Goal: Navigation & Orientation: Find specific page/section

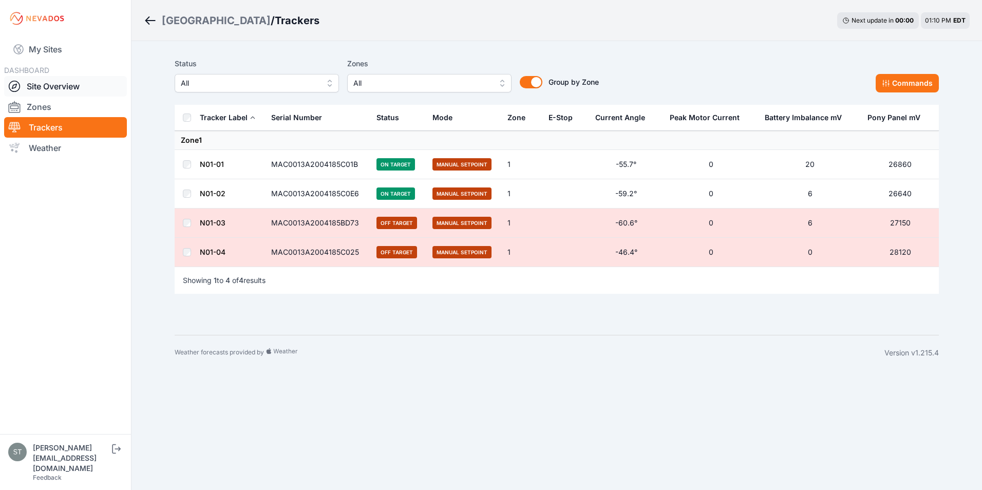
click at [48, 85] on link "Site Overview" at bounding box center [65, 86] width 123 height 21
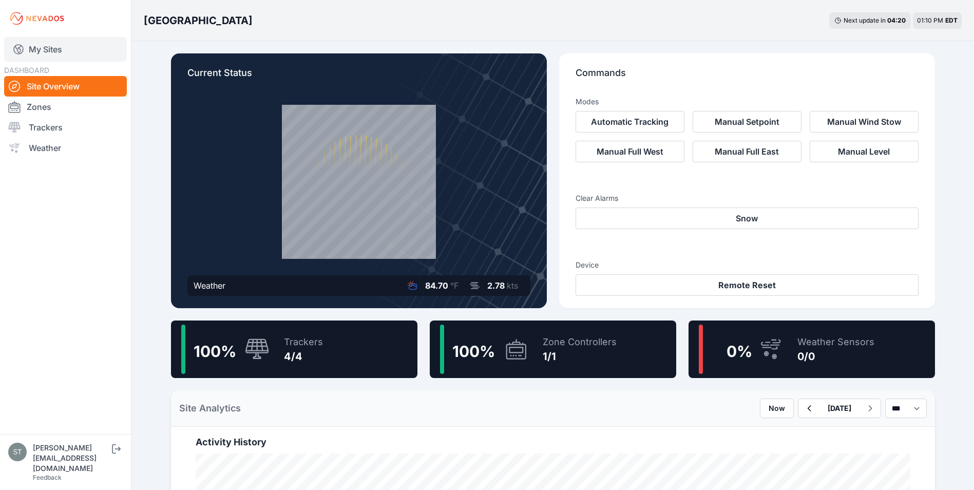
click at [47, 54] on link "My Sites" at bounding box center [65, 49] width 123 height 25
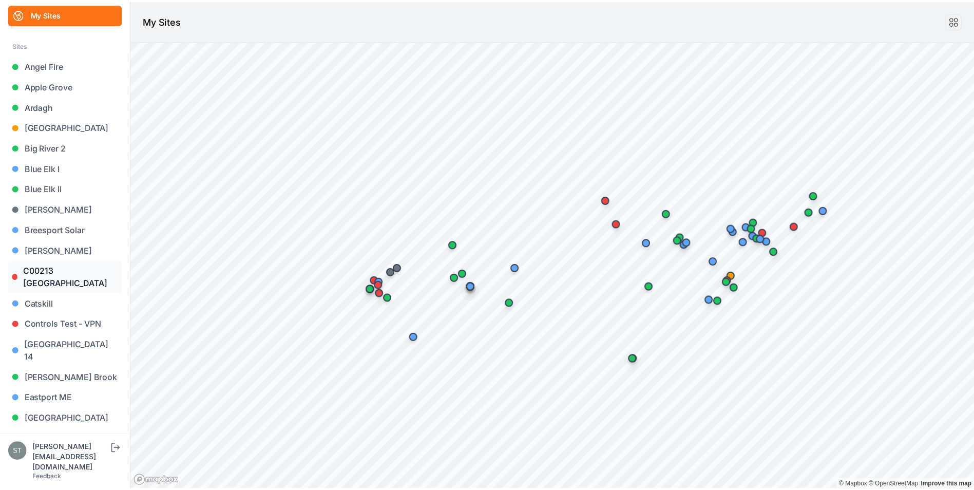
scroll to position [103, 0]
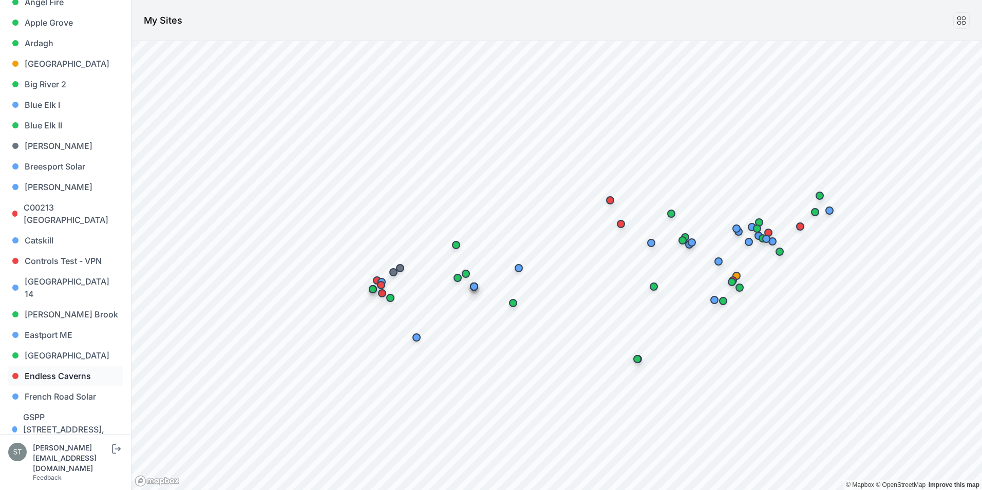
click at [63, 366] on link "Endless Caverns" at bounding box center [65, 376] width 115 height 21
